Goal: Information Seeking & Learning: Learn about a topic

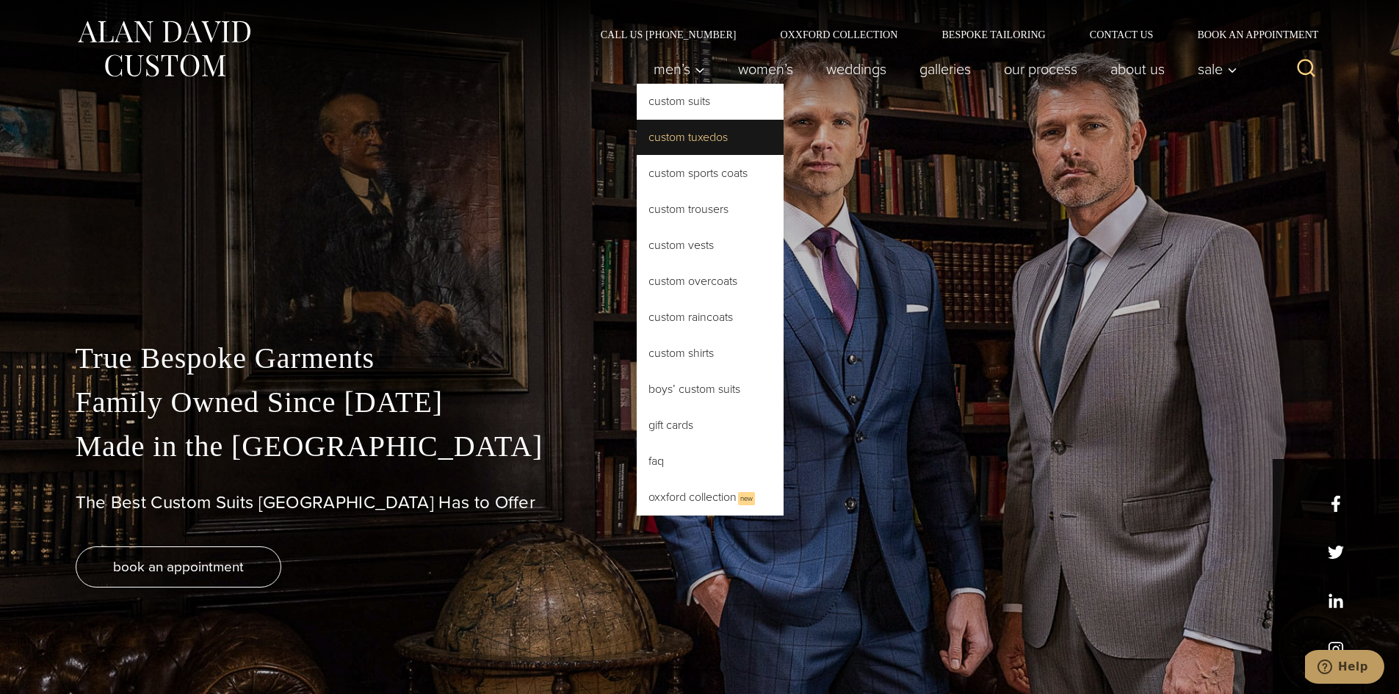
click at [678, 134] on link "Custom Tuxedos" at bounding box center [710, 137] width 147 height 35
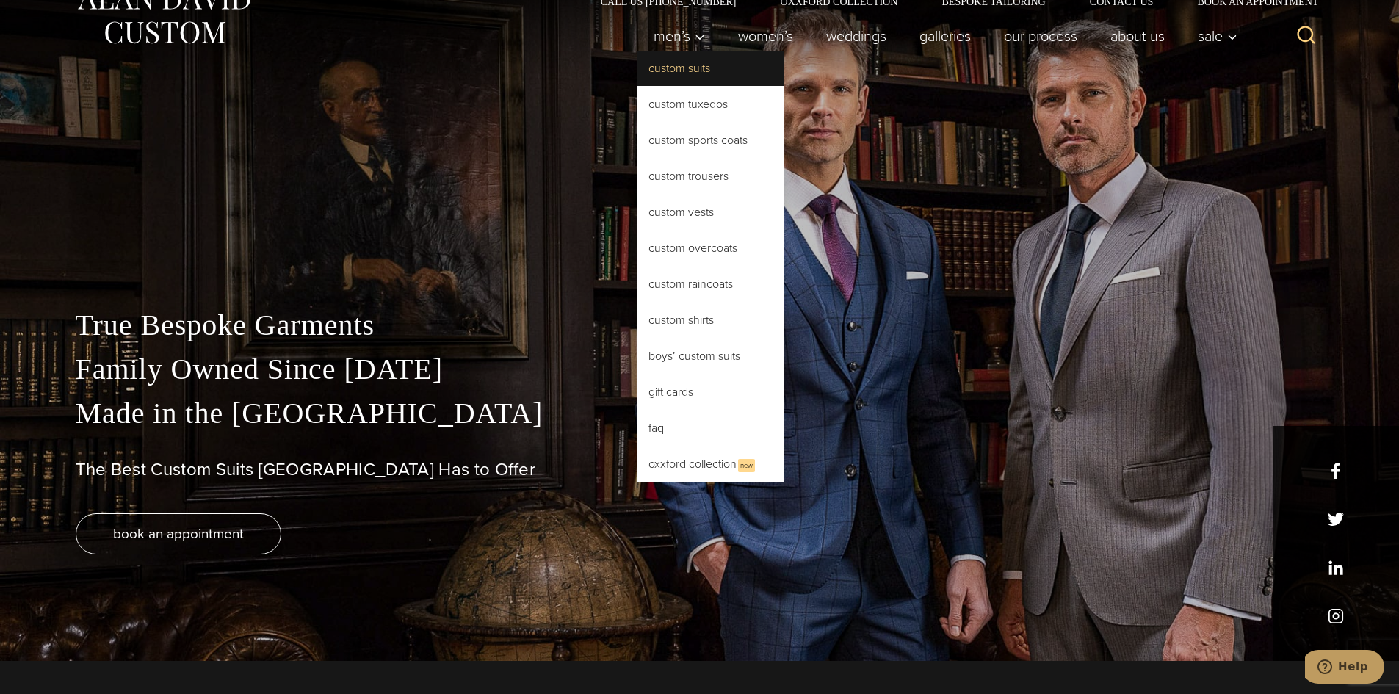
click at [672, 69] on link "Custom Suits" at bounding box center [710, 68] width 147 height 35
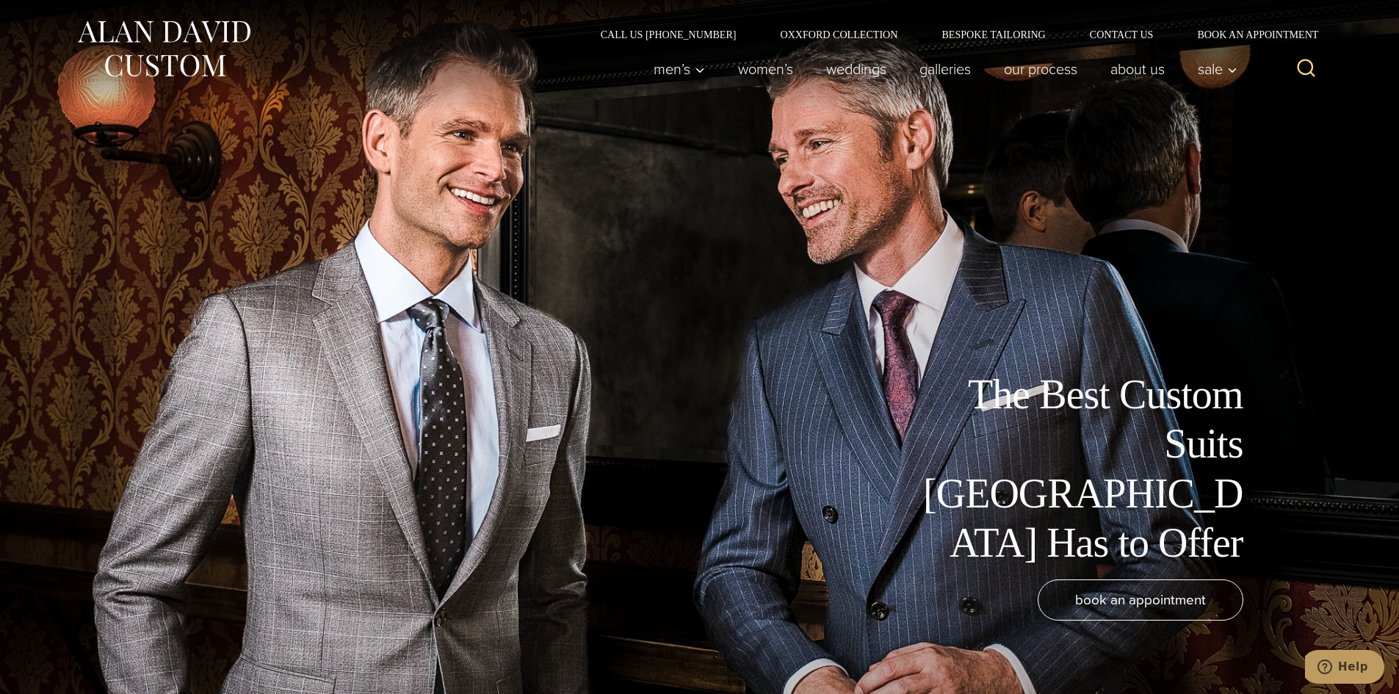
click at [228, 29] on img at bounding box center [164, 48] width 176 height 65
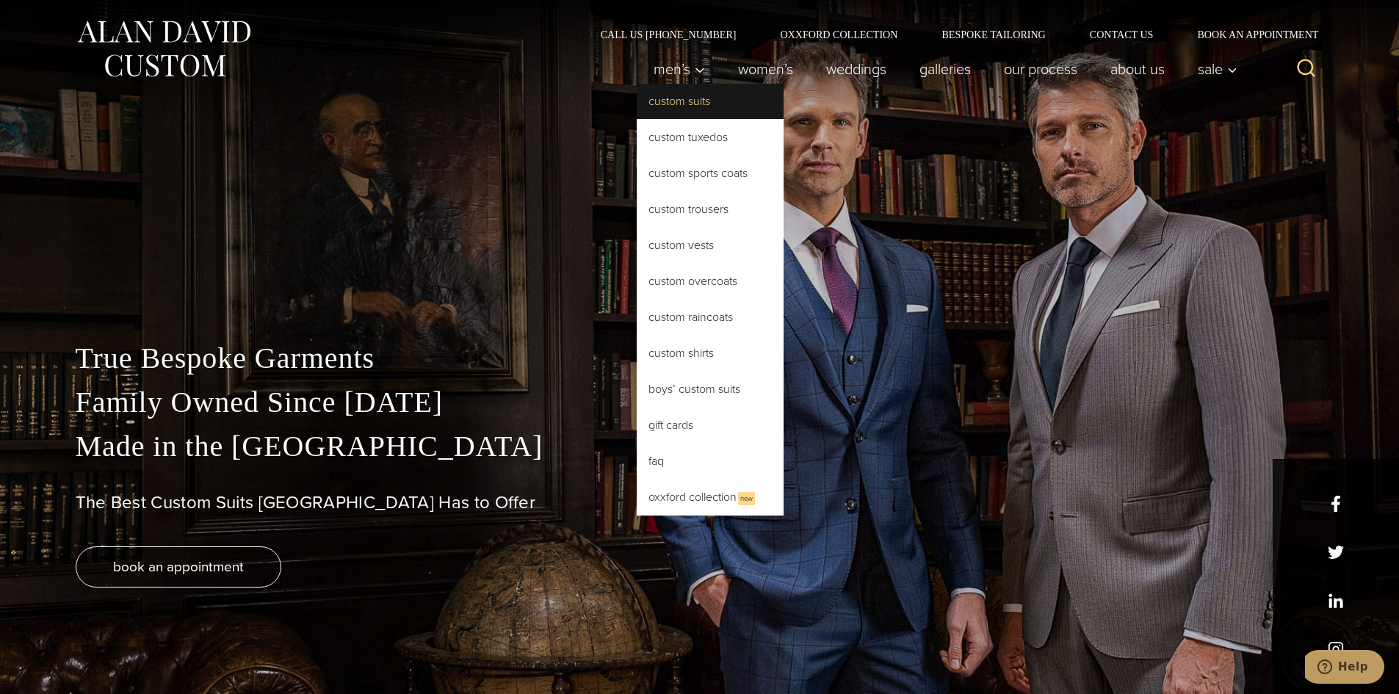
click at [667, 103] on link "Custom Suits" at bounding box center [710, 101] width 147 height 35
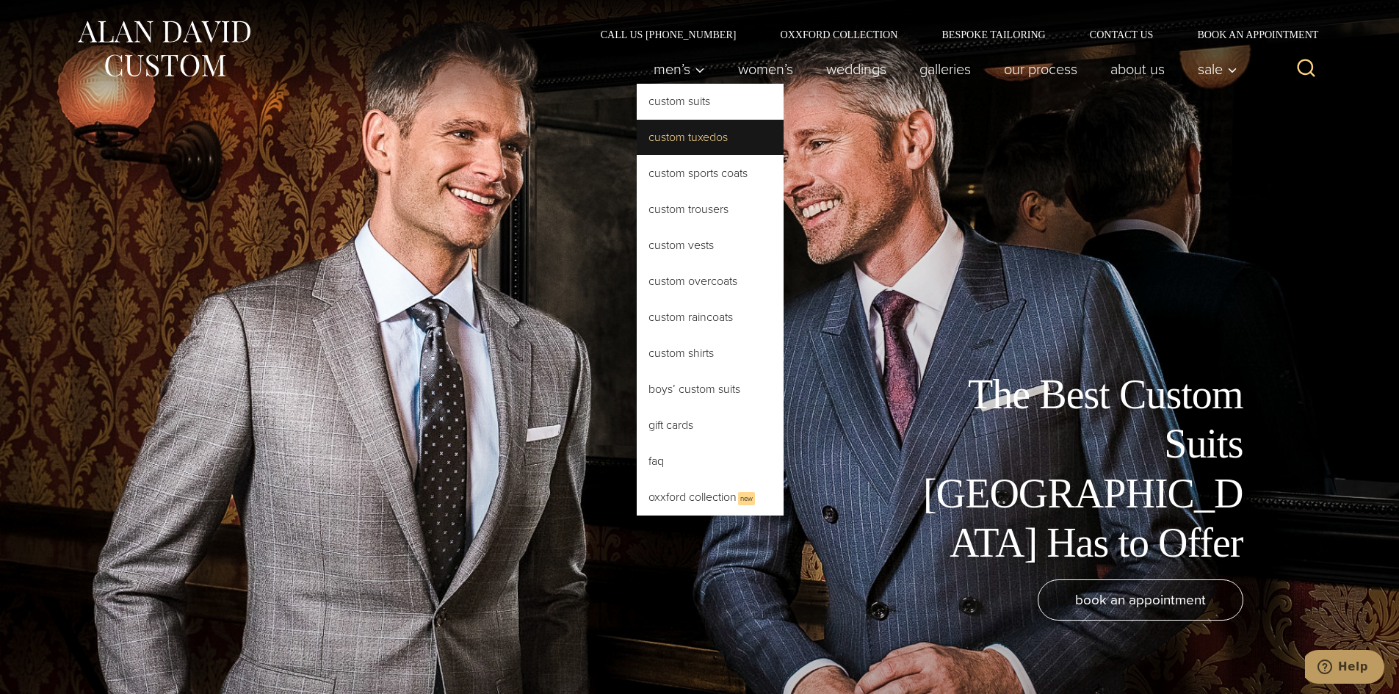
click at [671, 142] on link "Custom Tuxedos" at bounding box center [710, 137] width 147 height 35
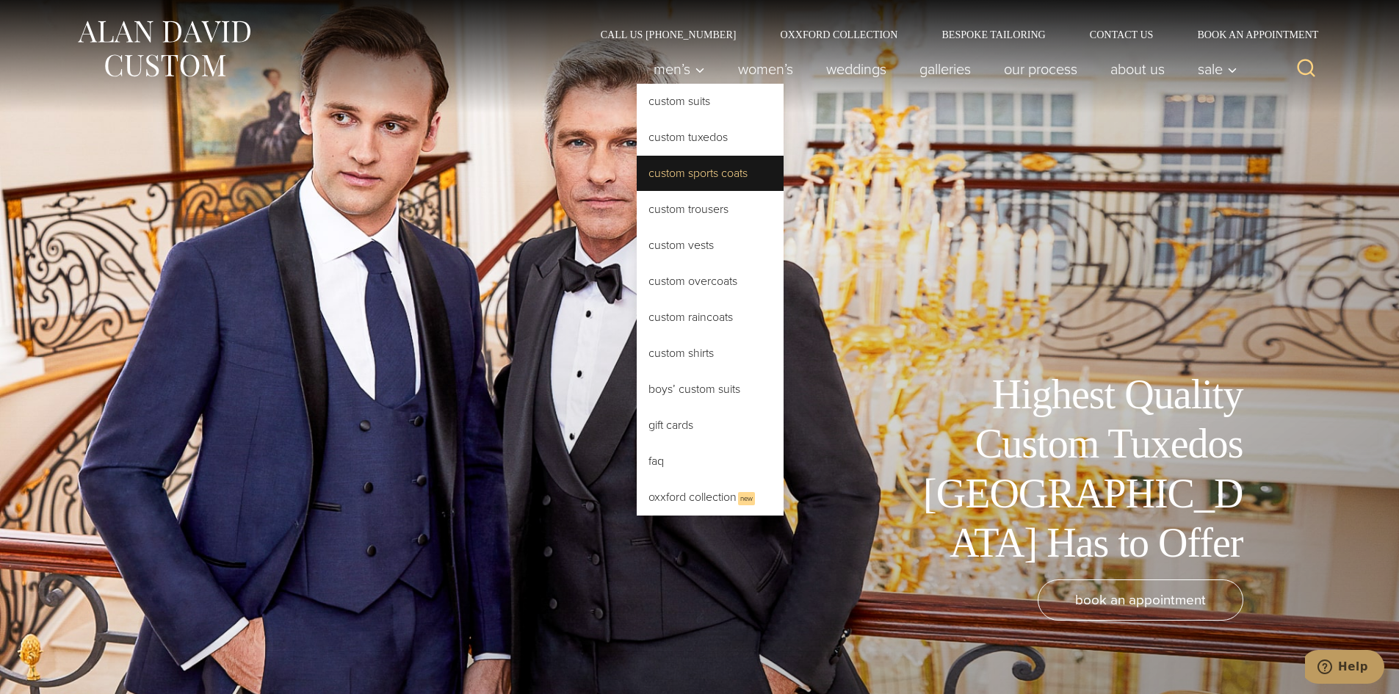
click at [679, 181] on link "Custom Sports Coats" at bounding box center [710, 173] width 147 height 35
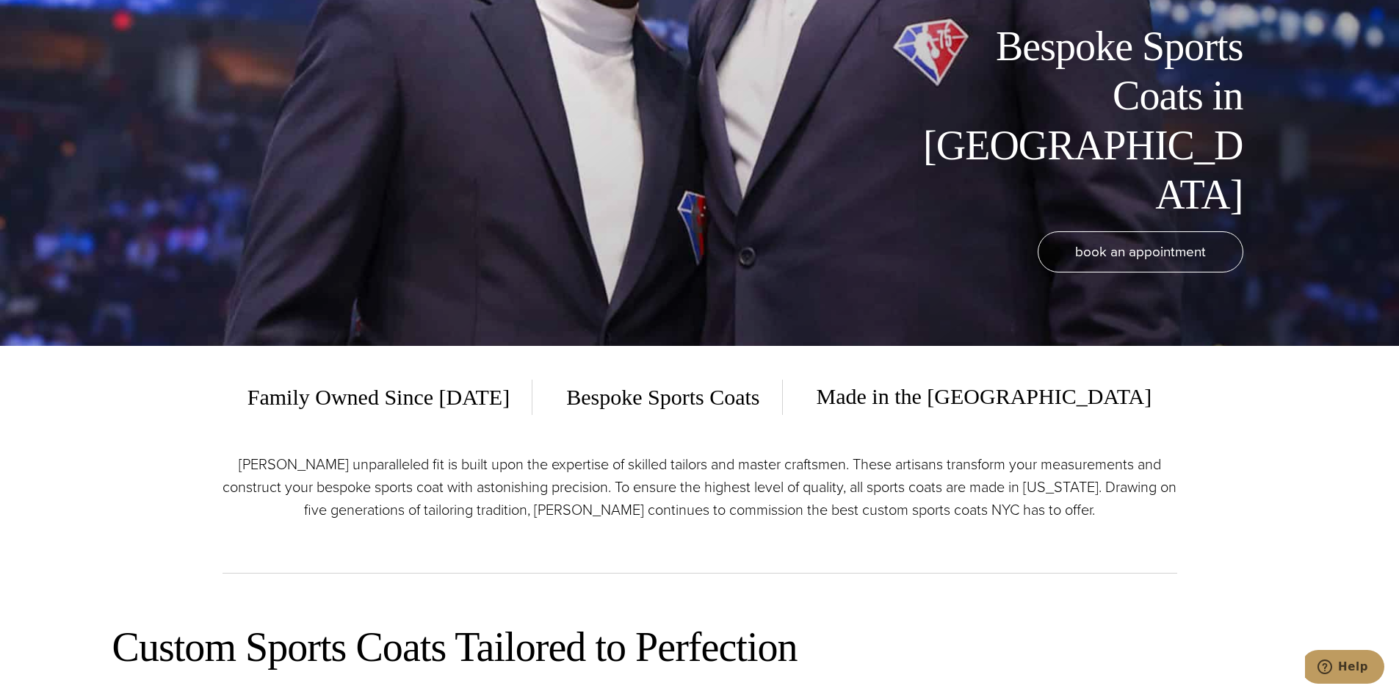
scroll to position [367, 0]
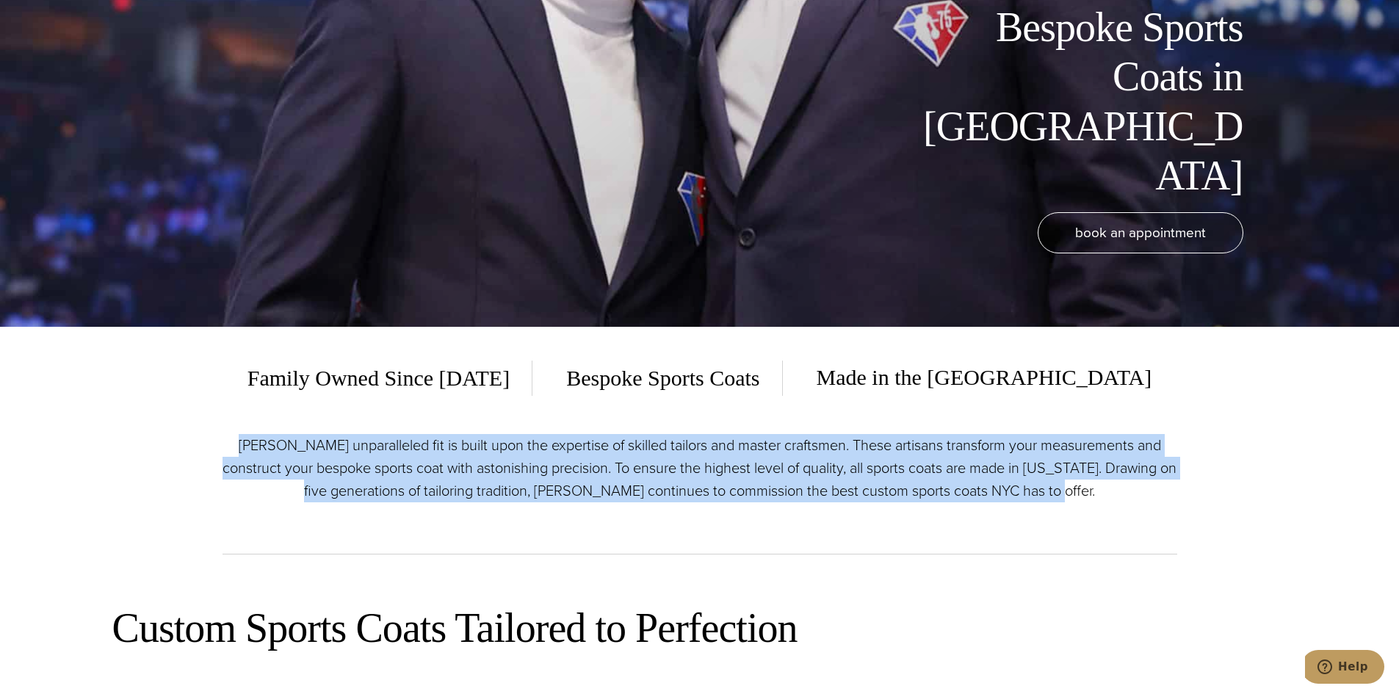
drag, startPoint x: 247, startPoint y: 442, endPoint x: 1095, endPoint y: 487, distance: 848.7
click at [1101, 487] on p "Alan David’s unparalleled fit is built upon the expertise of skilled tailors an…" at bounding box center [700, 468] width 955 height 68
copy p "Alan David’s unparalleled fit is built upon the expertise of skilled tailors an…"
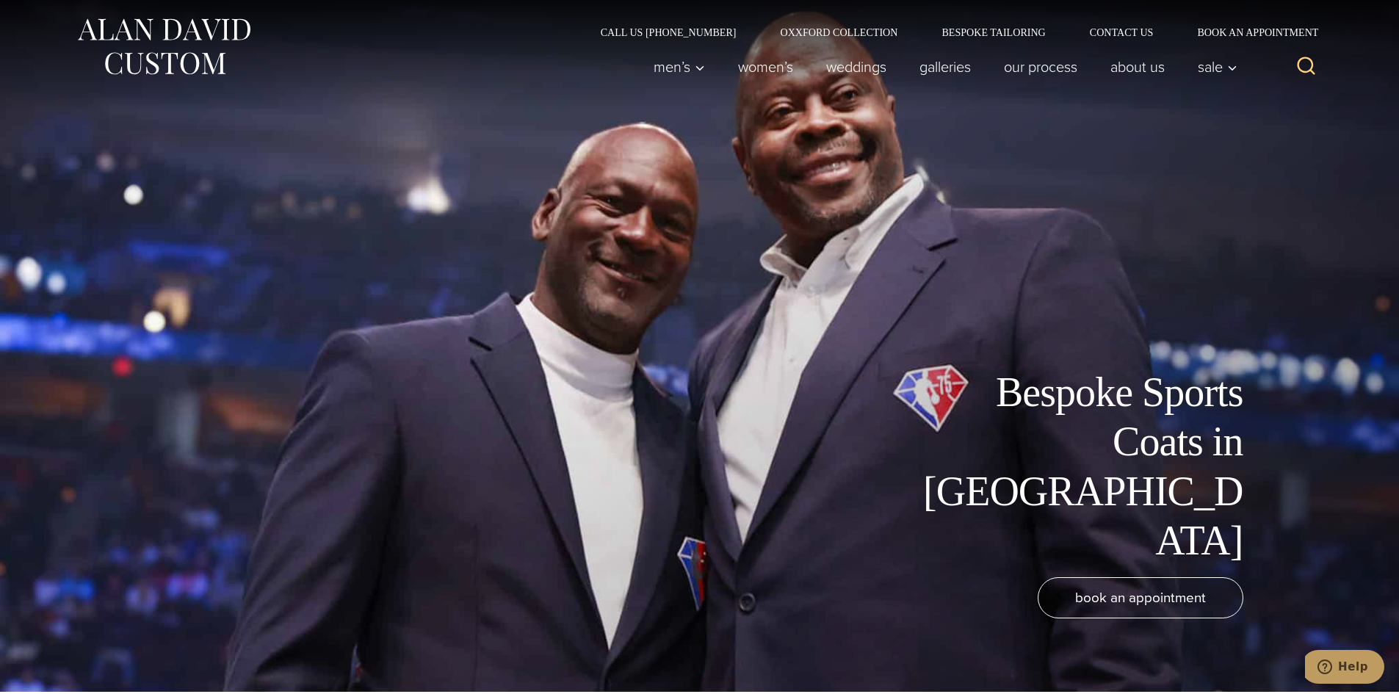
scroll to position [0, 0]
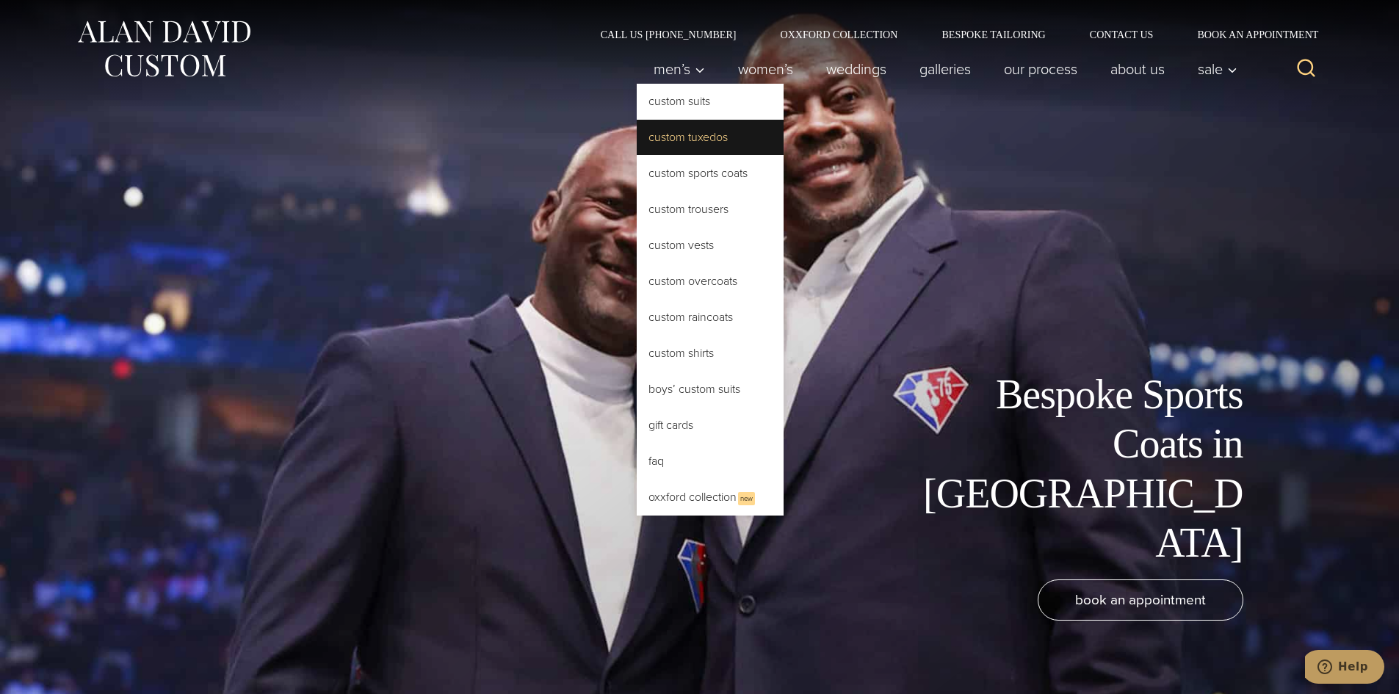
click at [657, 136] on link "Custom Tuxedos" at bounding box center [710, 137] width 147 height 35
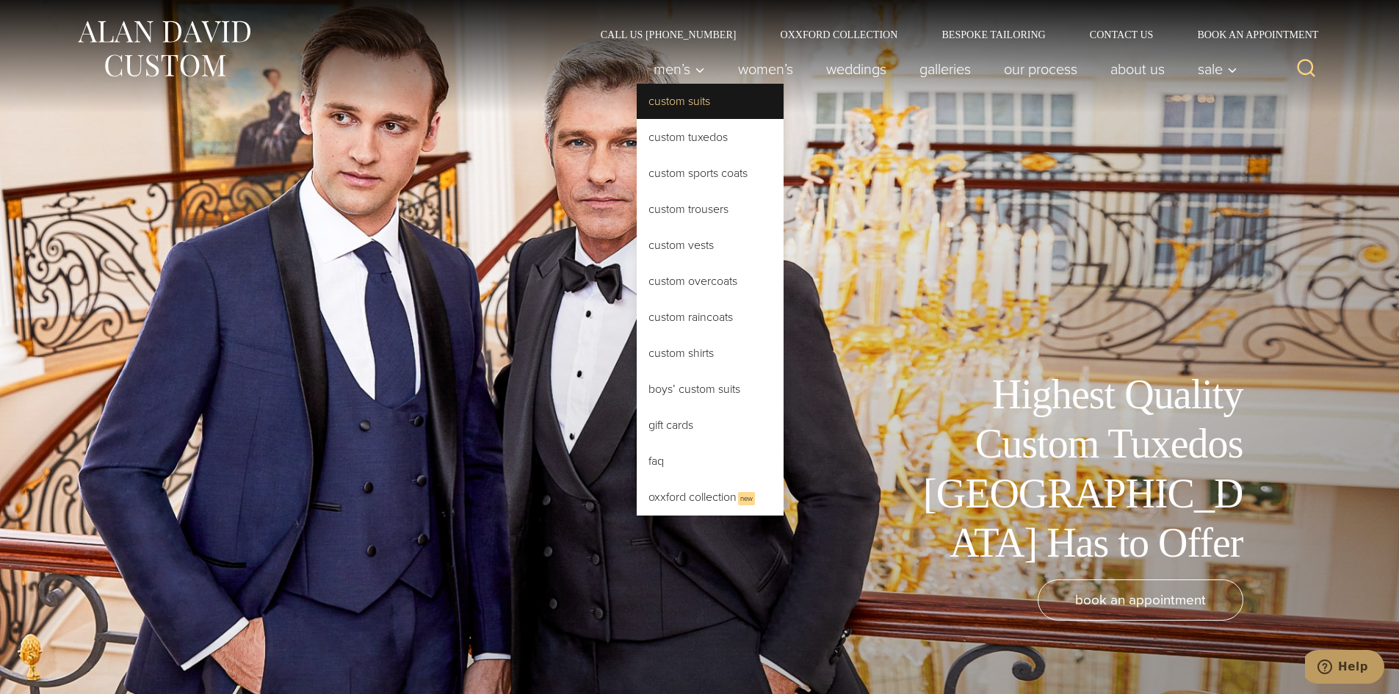
click at [664, 104] on link "Custom Suits" at bounding box center [710, 101] width 147 height 35
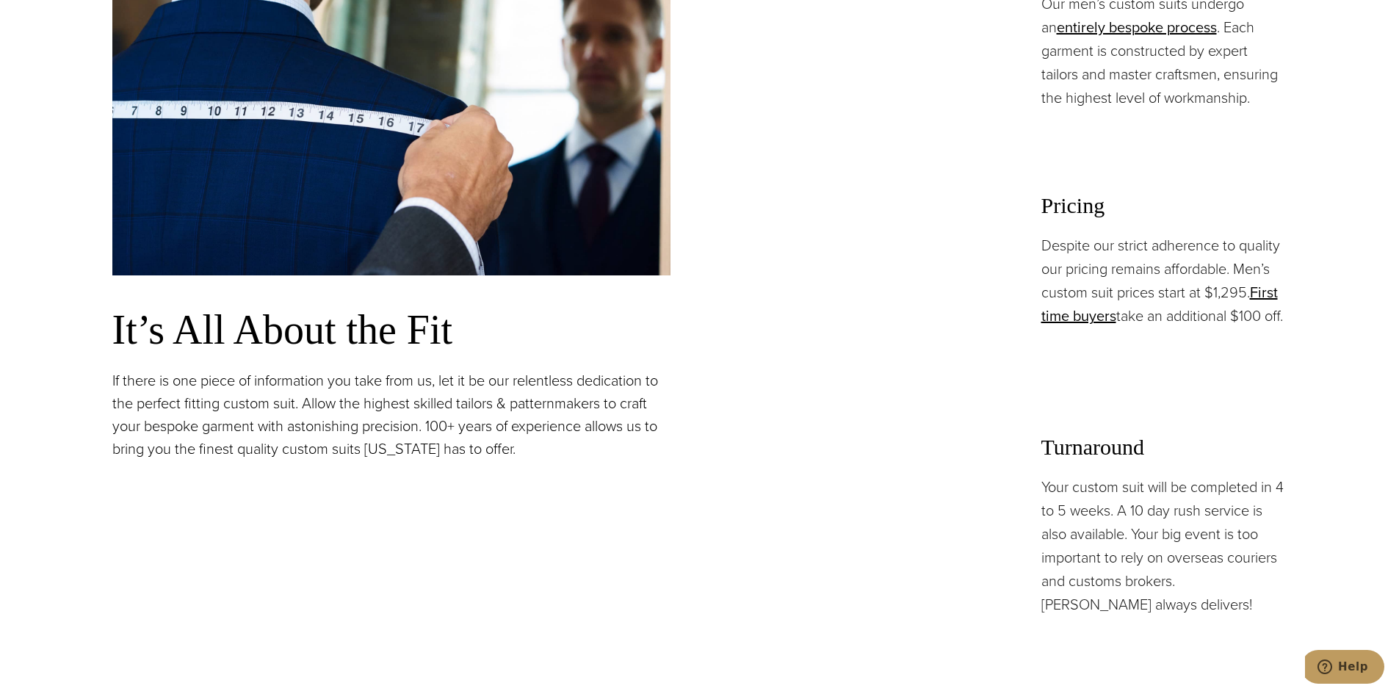
scroll to position [1249, 0]
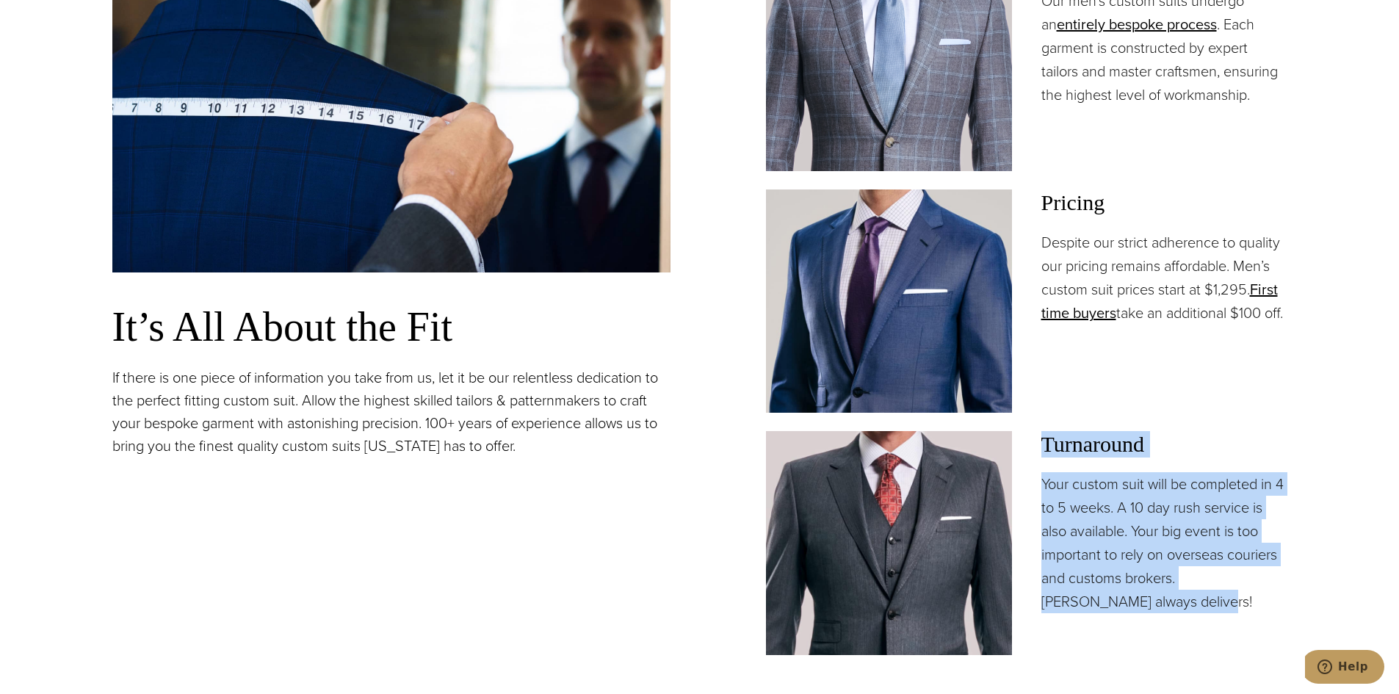
drag, startPoint x: 1042, startPoint y: 437, endPoint x: 1188, endPoint y: 597, distance: 216.8
click at [1188, 597] on div "Turnaround Your custom suit will be completed in 4 to 5 weeks. A 10 day rush se…" at bounding box center [1164, 522] width 246 height 182
copy div "Turnaround Your custom suit will be completed in 4 to 5 weeks. A 10 day rush se…"
